Goal: Navigation & Orientation: Find specific page/section

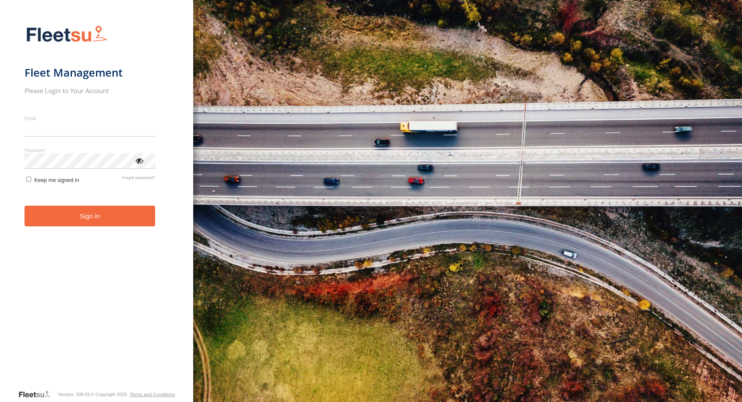
click at [67, 129] on input "Email" at bounding box center [90, 128] width 131 height 15
click at [141, 131] on keeper-lock "Open Keeper Popup" at bounding box center [140, 129] width 10 height 10
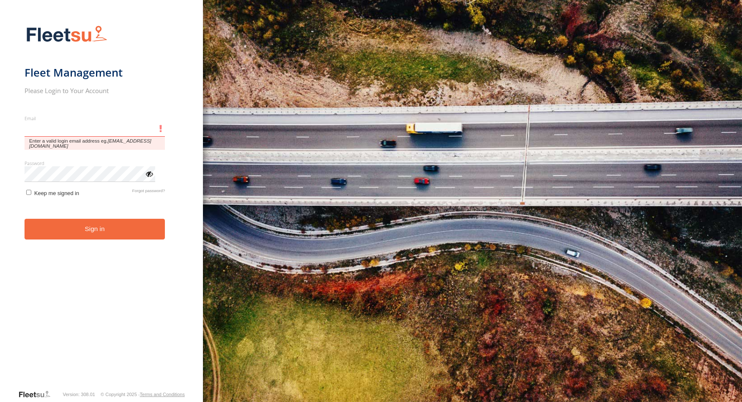
click at [41, 131] on input "Email" at bounding box center [95, 128] width 141 height 15
type input "**********"
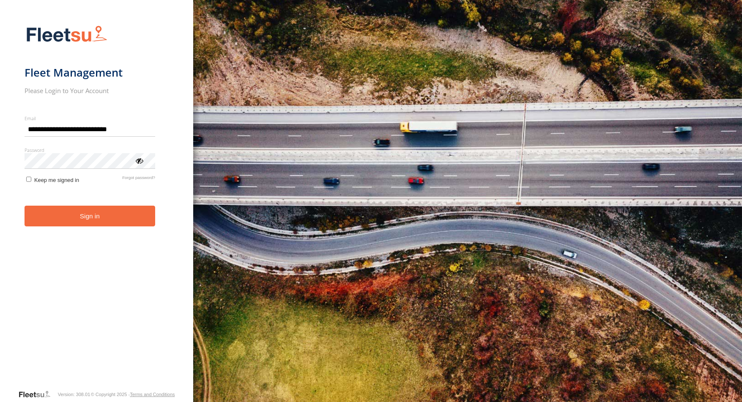
click at [61, 217] on button "Sign in" at bounding box center [90, 215] width 131 height 21
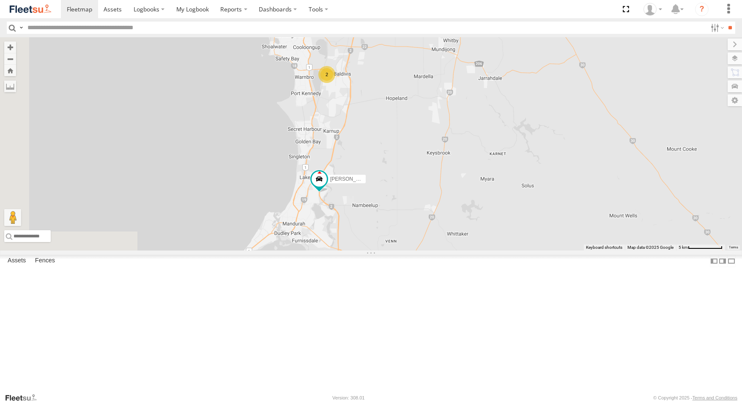
drag, startPoint x: 402, startPoint y: 176, endPoint x: 469, endPoint y: 297, distance: 138.3
click at [470, 250] on div "[PERSON_NAME] - 1HSK205 - 0481 998 670 [PERSON_NAME] - 1IAU453 - 0408 092 213 […" at bounding box center [371, 143] width 742 height 213
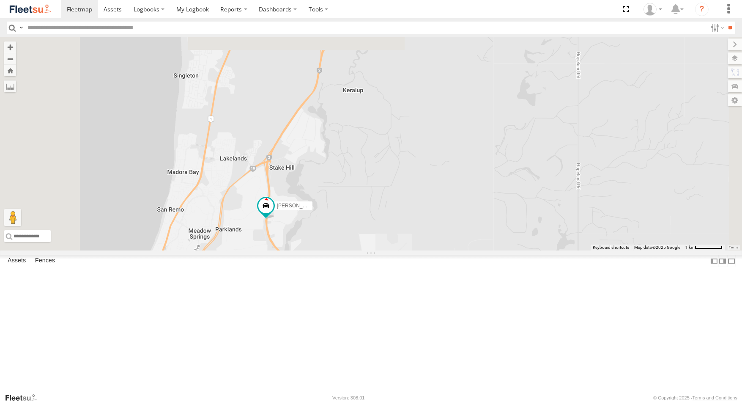
drag, startPoint x: 365, startPoint y: 226, endPoint x: 445, endPoint y: 344, distance: 142.8
click at [445, 250] on div "[PERSON_NAME] - 1HSK205 - 0481 998 670 [PERSON_NAME] - 1IAU453 - 0408 092 213 […" at bounding box center [371, 143] width 742 height 213
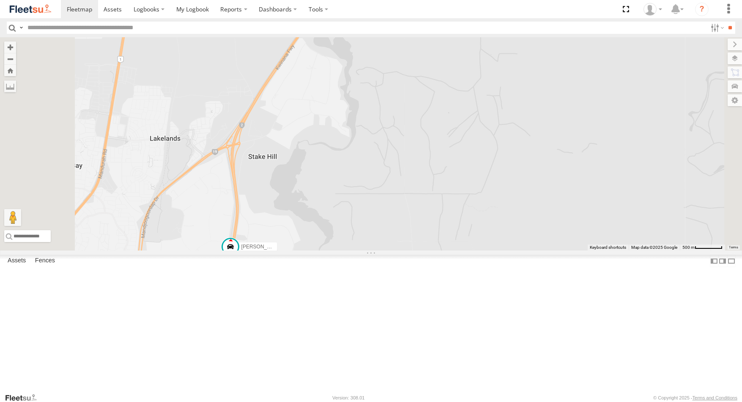
drag, startPoint x: 375, startPoint y: 196, endPoint x: 417, endPoint y: 273, distance: 87.9
click at [417, 250] on div "[PERSON_NAME] - 1HSK205 - 0481 998 670 [PERSON_NAME] - 1IAU453 - 0408 092 213 […" at bounding box center [371, 143] width 742 height 213
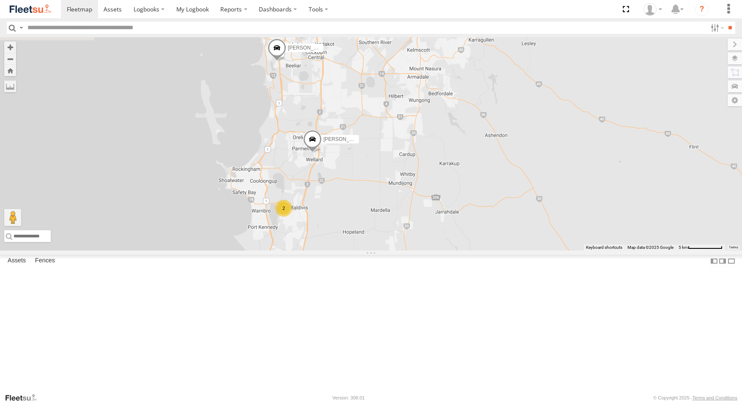
drag, startPoint x: 483, startPoint y: 153, endPoint x: 450, endPoint y: 311, distance: 161.9
click at [450, 250] on div "Ben Malpuss - 1HSK205 - 0481 998 670 Chris Evangelellis - 1IAU453 - 0408 092 21…" at bounding box center [371, 143] width 742 height 213
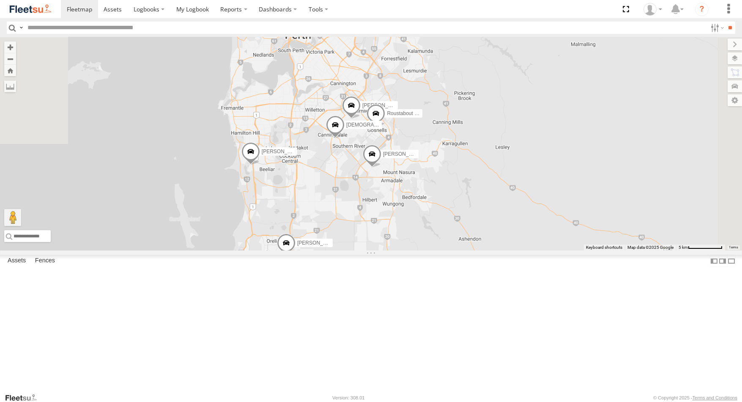
drag, startPoint x: 463, startPoint y: 191, endPoint x: 437, endPoint y: 297, distance: 109.0
click at [437, 250] on div "Ben Malpuss - 1HSK205 - 0481 998 670 Chris Evangelellis - 1IAU453 - 0408 092 21…" at bounding box center [371, 143] width 742 height 213
